Goal: Task Accomplishment & Management: Use online tool/utility

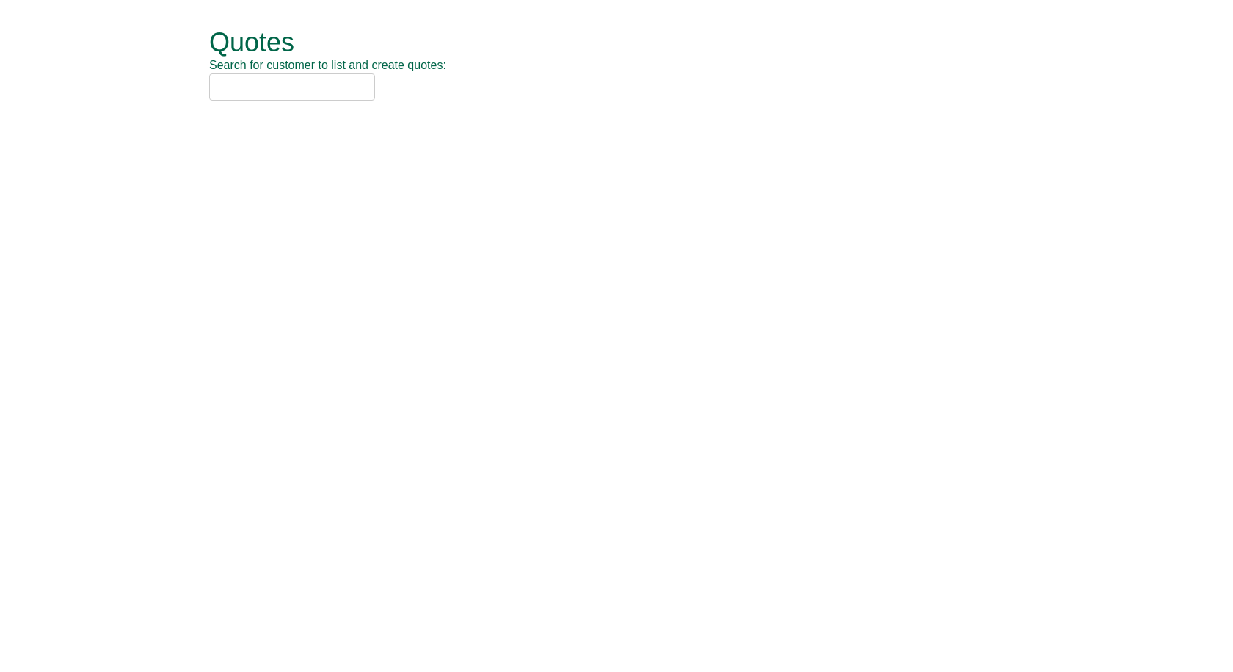
click at [302, 94] on input "text" at bounding box center [292, 86] width 166 height 27
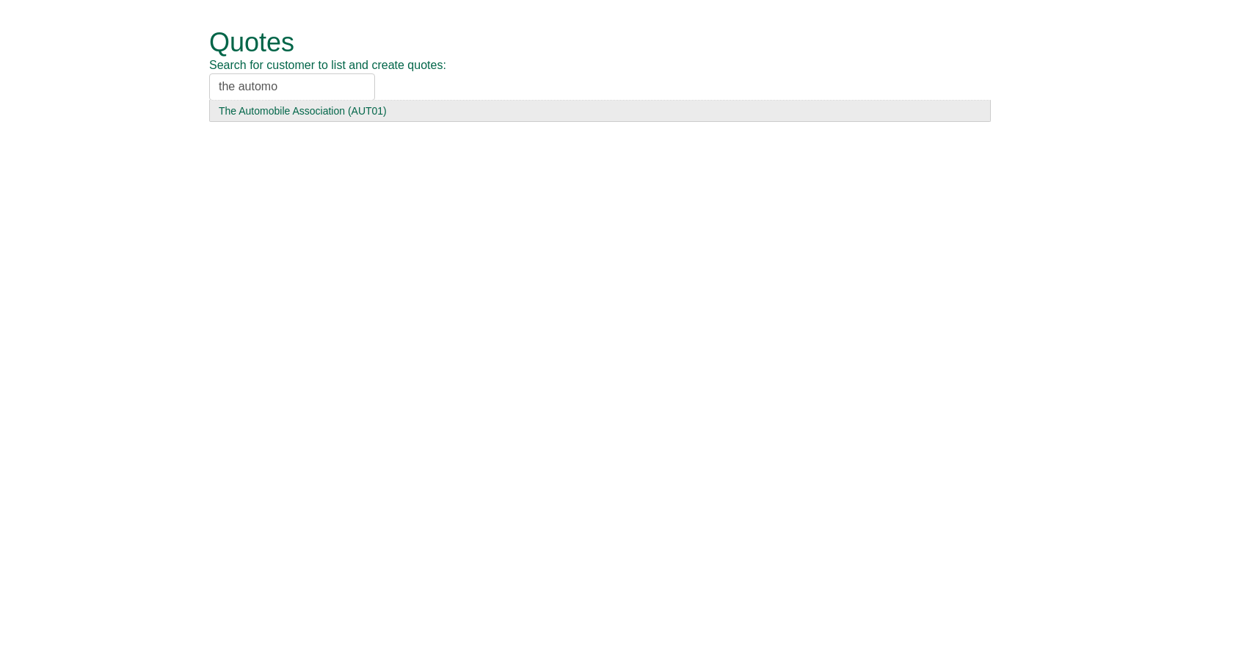
type input "the automo"
click at [313, 105] on div "The Automobile Association (AUT01)" at bounding box center [600, 110] width 763 height 15
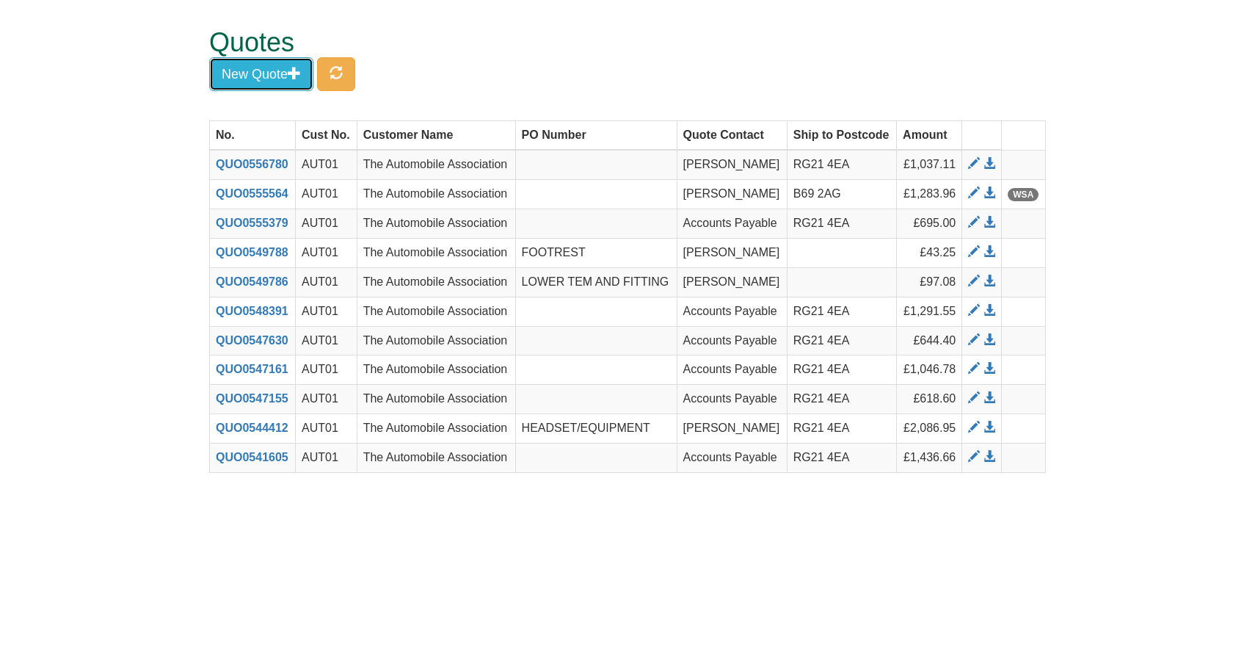
click at [268, 64] on button "New Quote" at bounding box center [261, 74] width 104 height 34
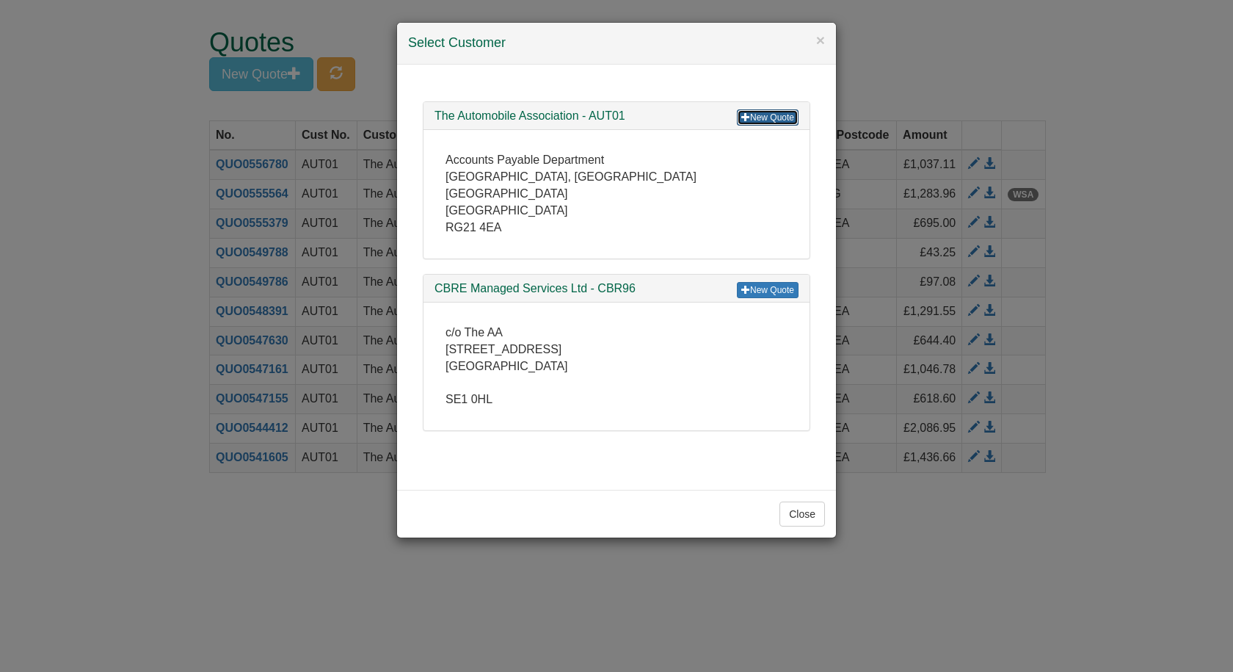
click at [763, 117] on link "New Quote" at bounding box center [768, 117] width 62 height 16
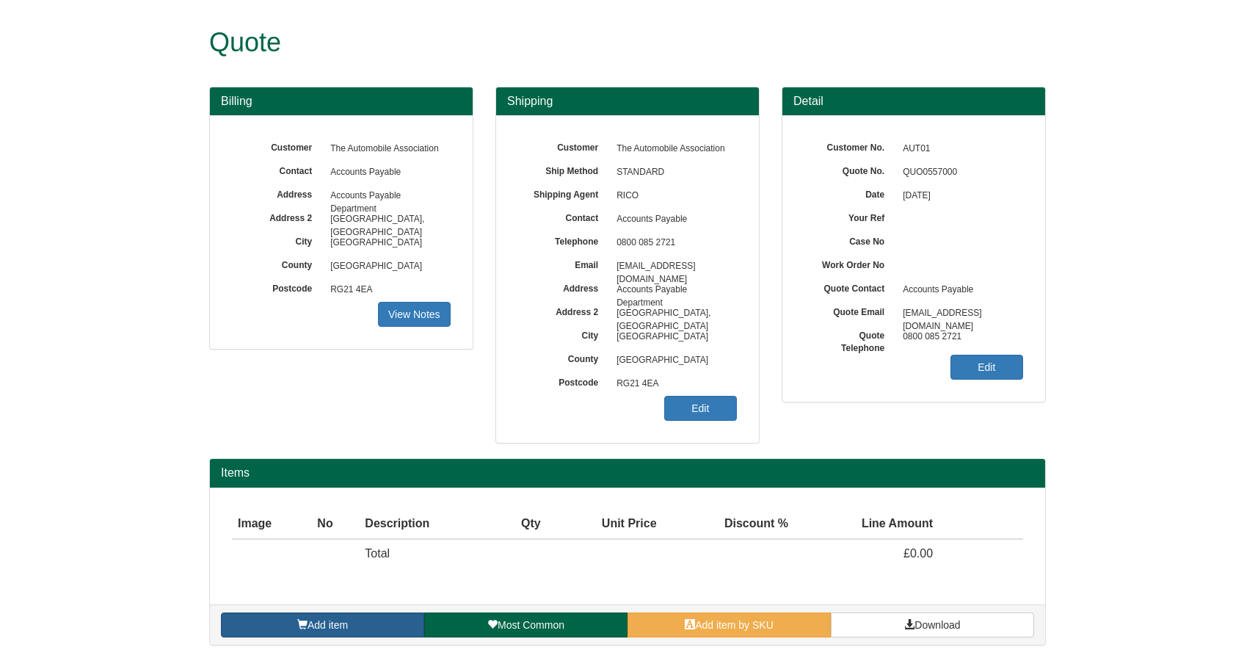
click at [342, 619] on span "Add item" at bounding box center [328, 625] width 40 height 12
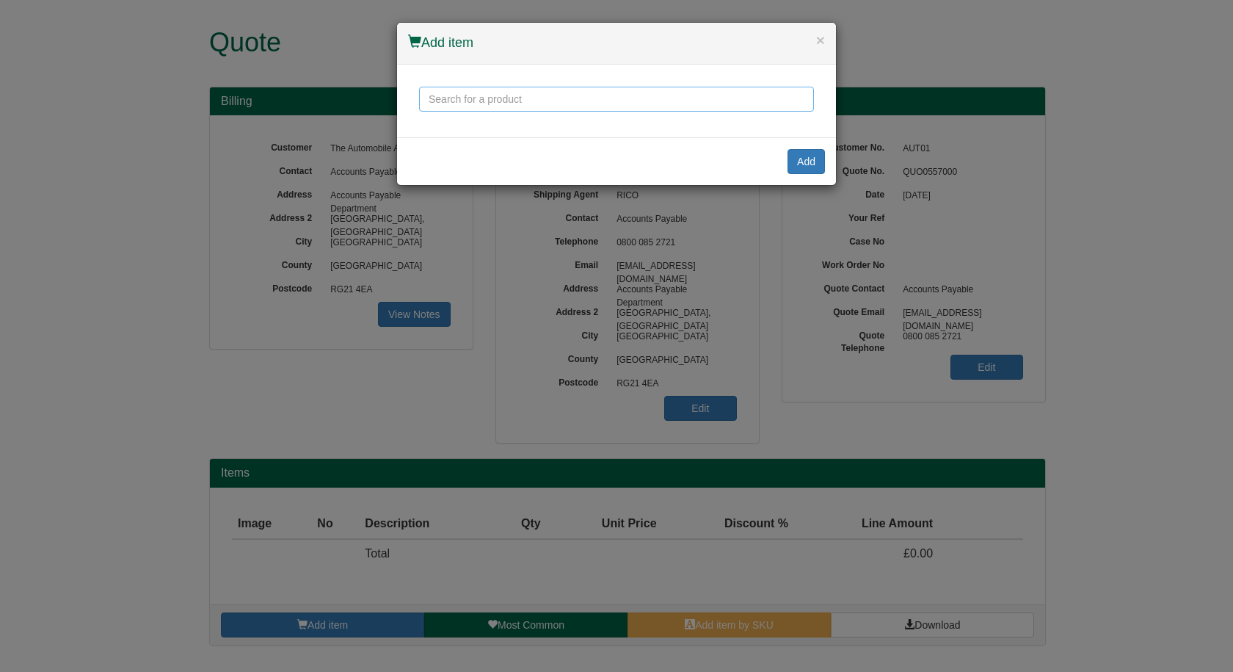
click at [489, 99] on input "text" at bounding box center [616, 99] width 395 height 25
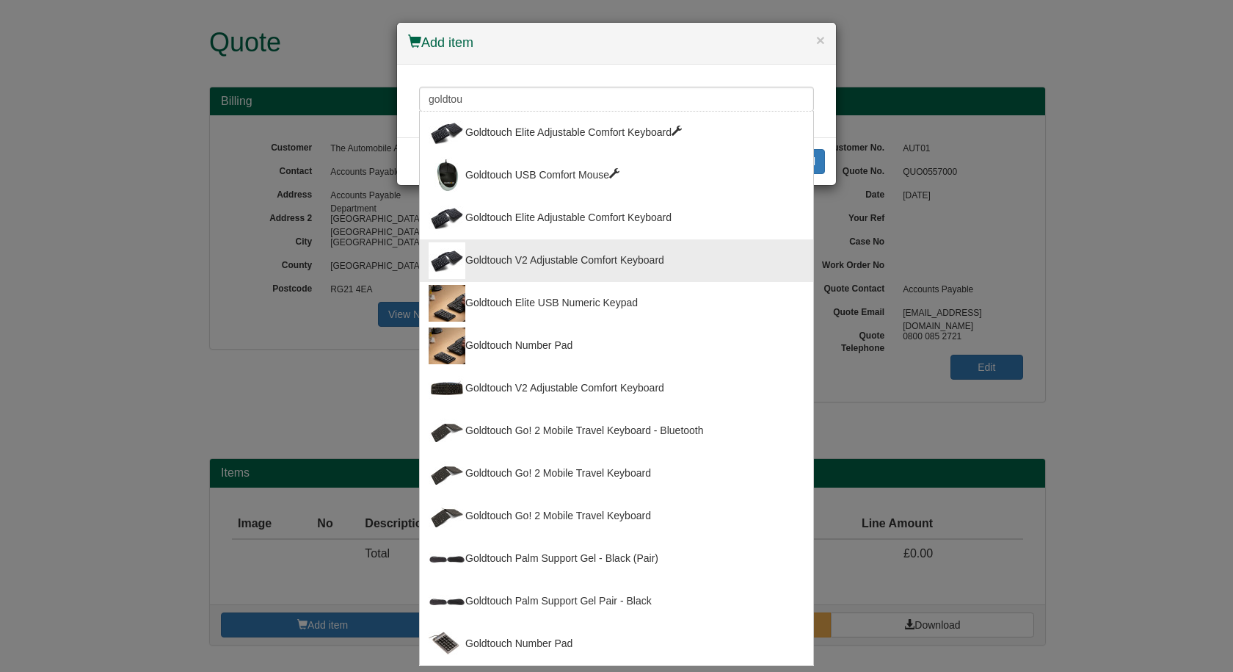
click at [526, 261] on div "Goldtouch V2 Adjustable Comfort Keyboard" at bounding box center [617, 260] width 376 height 37
type input "Goldtouch V2 Adjustable Comfort Keyboard"
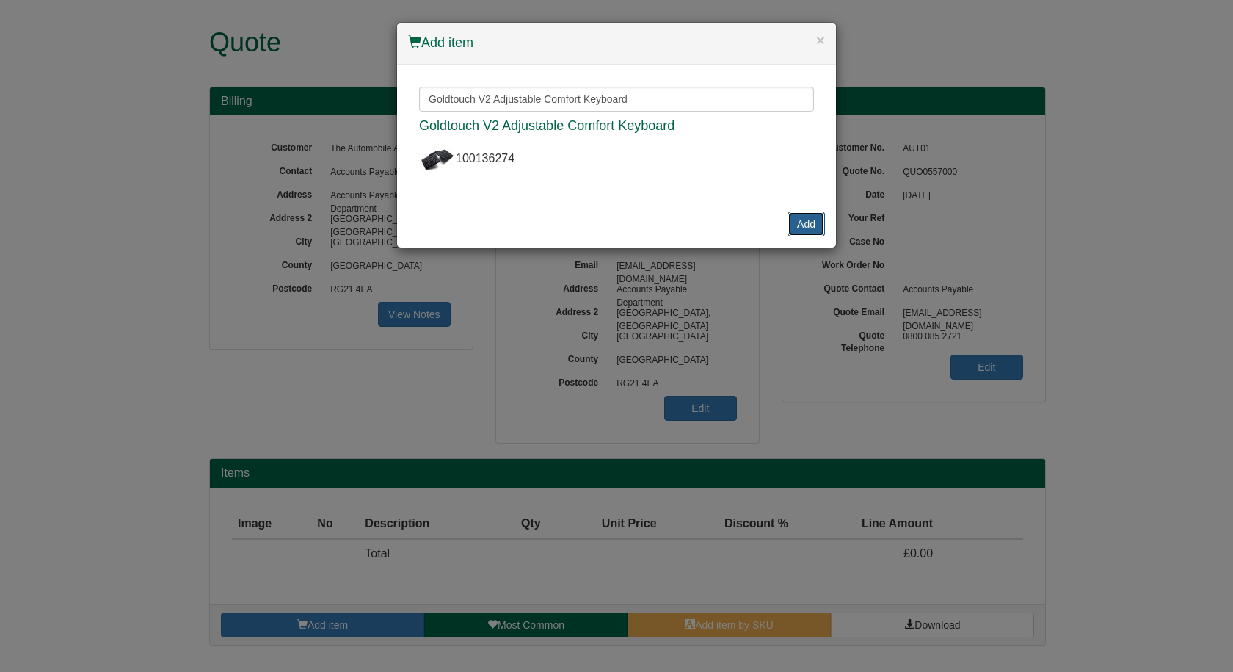
click at [806, 219] on button "Add" at bounding box center [806, 223] width 37 height 25
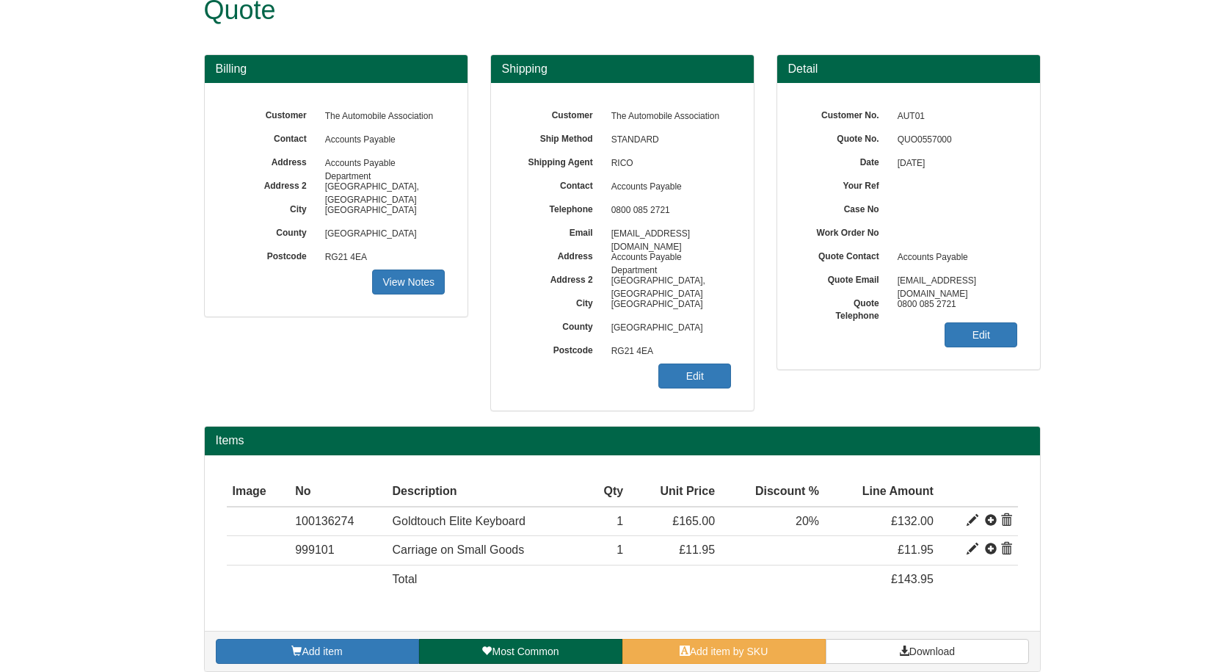
scroll to position [47, 0]
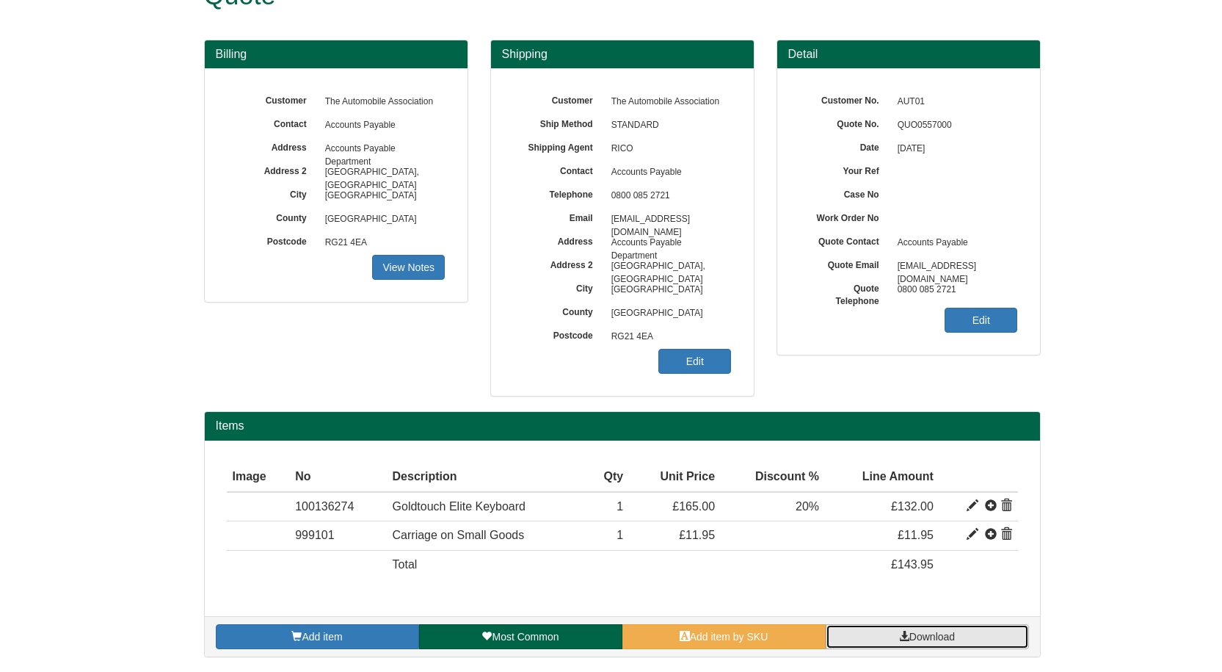
click at [886, 635] on link "Download" at bounding box center [927, 636] width 203 height 25
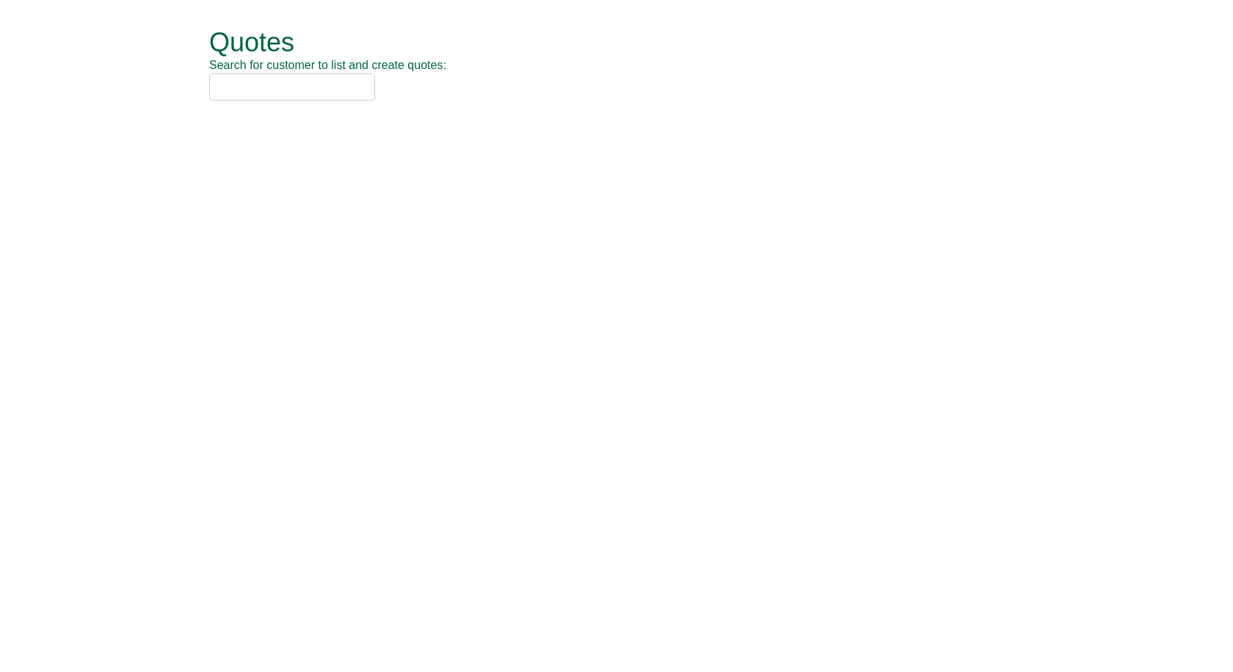
click at [248, 84] on input "text" at bounding box center [292, 86] width 166 height 27
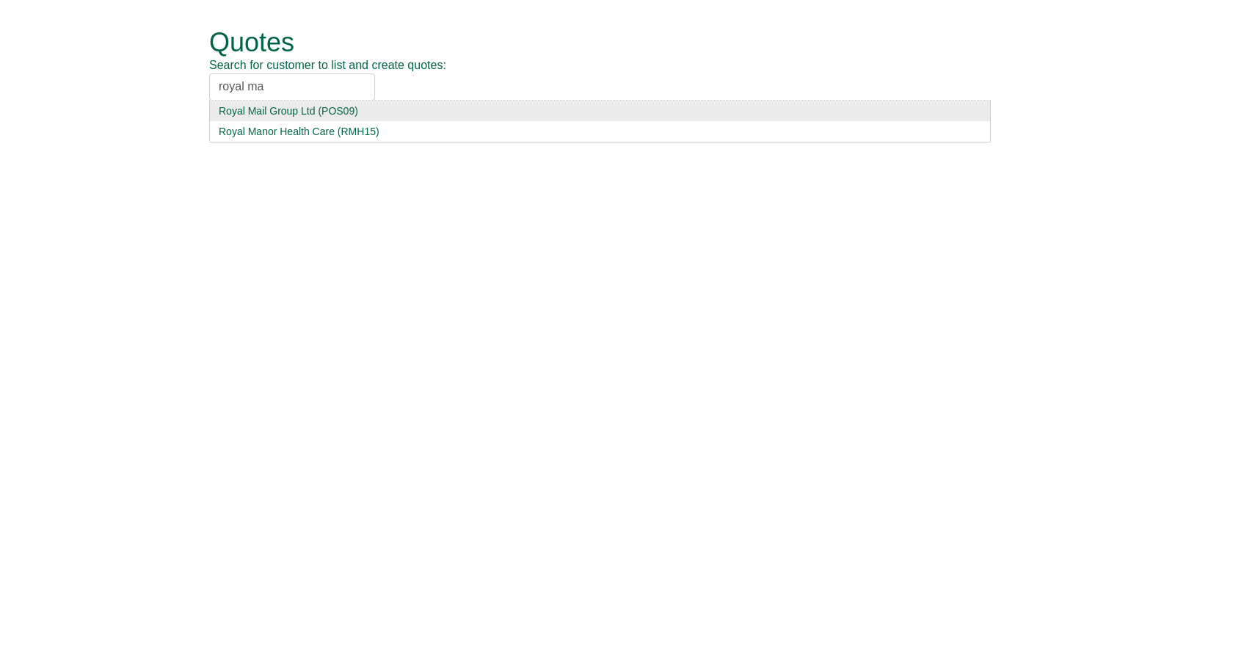
type input "royal ma"
click at [313, 113] on div "Royal Mail Group Ltd (POS09)" at bounding box center [600, 110] width 763 height 15
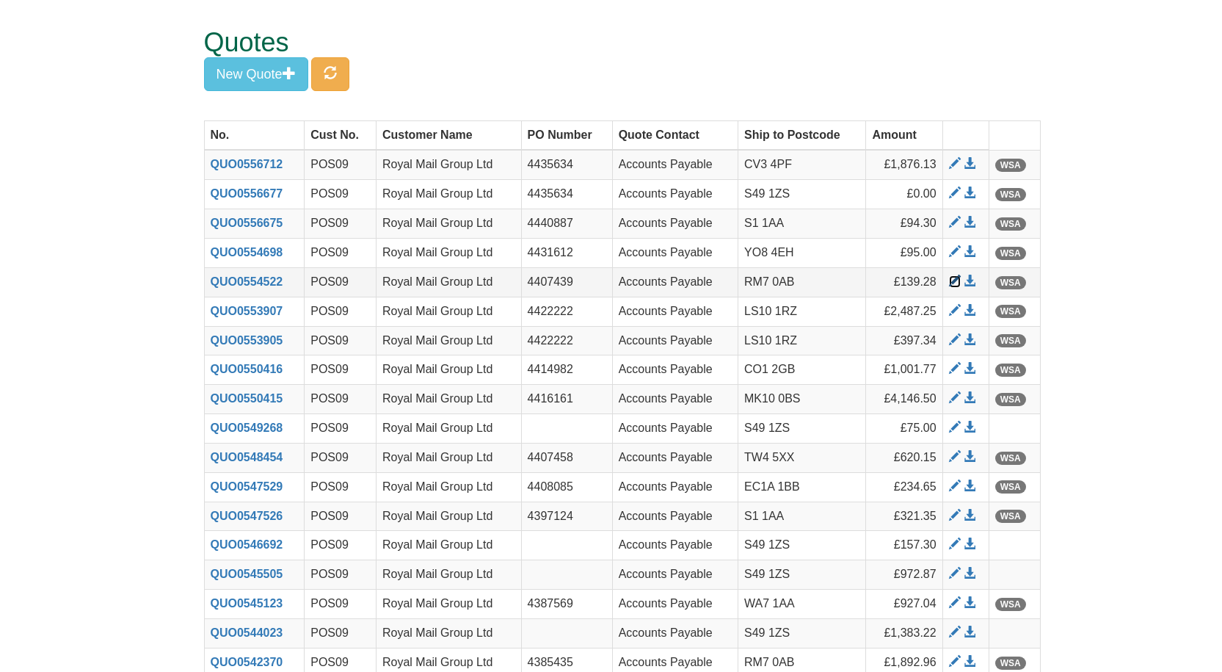
click at [951, 280] on span at bounding box center [955, 281] width 12 height 12
click at [331, 68] on span "button" at bounding box center [330, 72] width 13 height 13
click at [971, 281] on span at bounding box center [970, 281] width 12 height 12
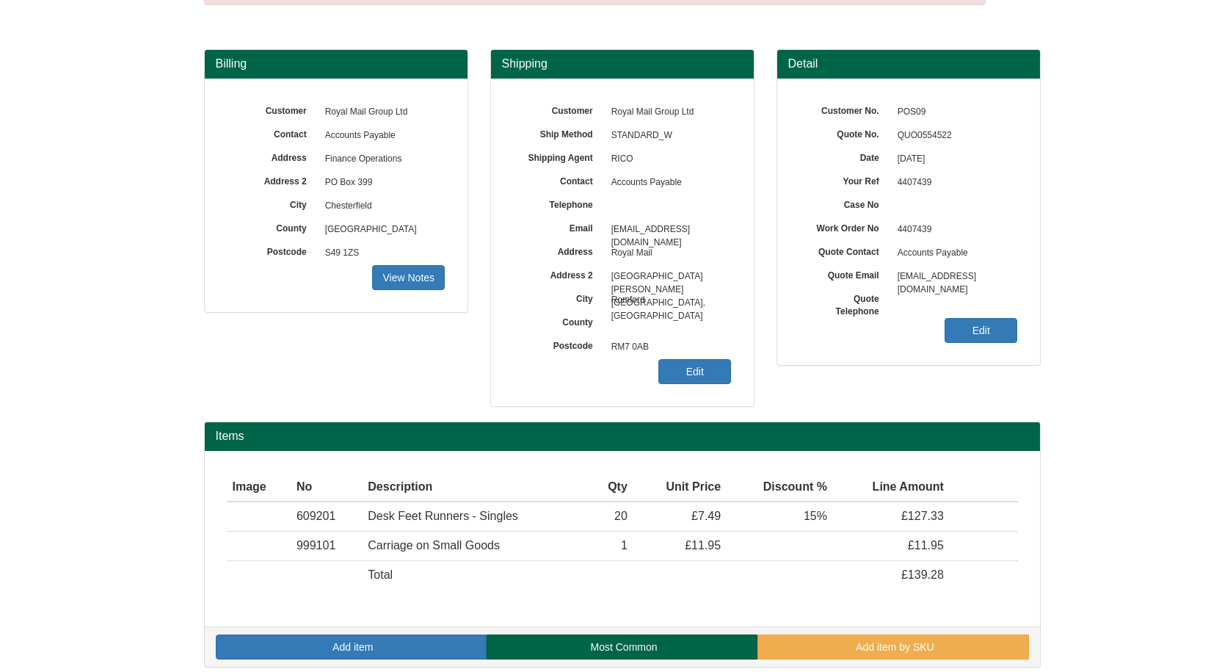
scroll to position [102, 0]
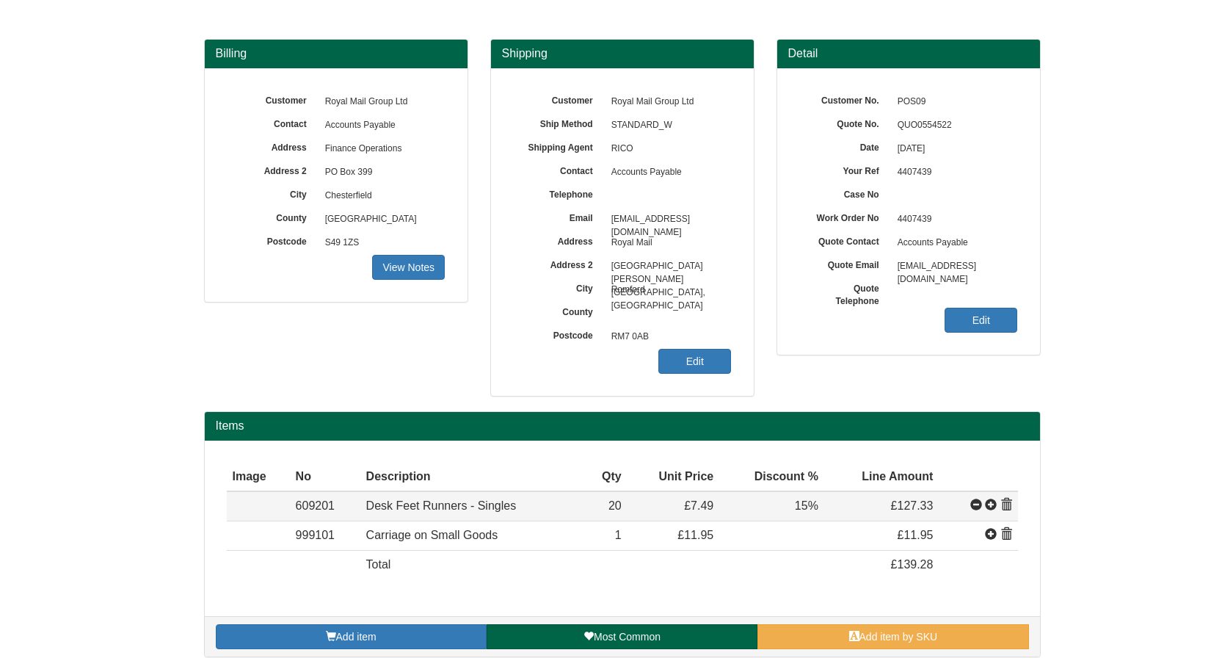
click at [975, 506] on span at bounding box center [976, 505] width 12 height 12
